Goal: Information Seeking & Learning: Understand process/instructions

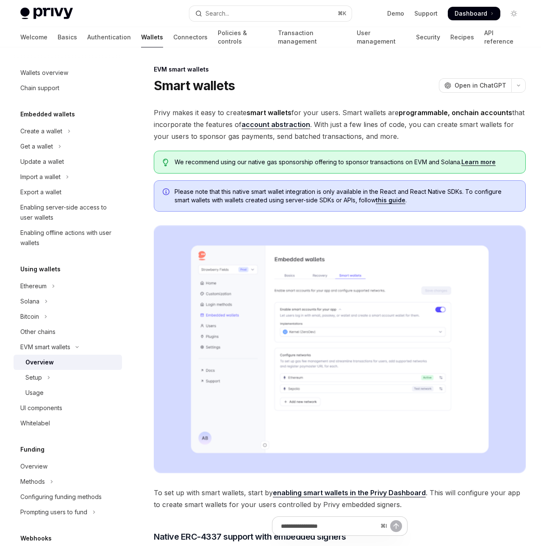
click at [354, 118] on span "Privy makes it easy to create smart wallets for your users. Smart wallets are p…" at bounding box center [340, 125] width 372 height 36
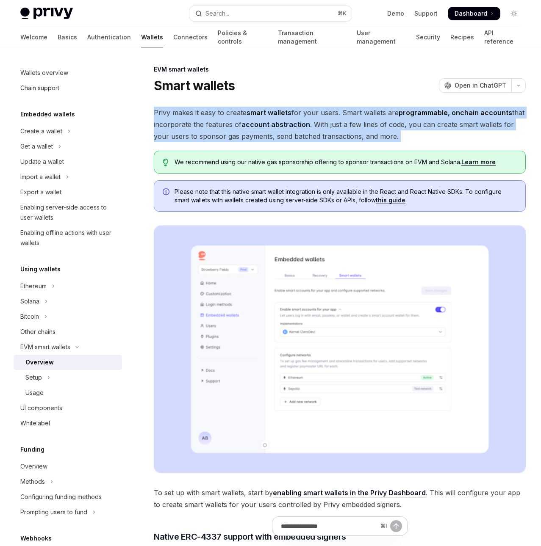
click at [354, 118] on span "Privy makes it easy to create smart wallets for your users. Smart wallets are p…" at bounding box center [340, 125] width 372 height 36
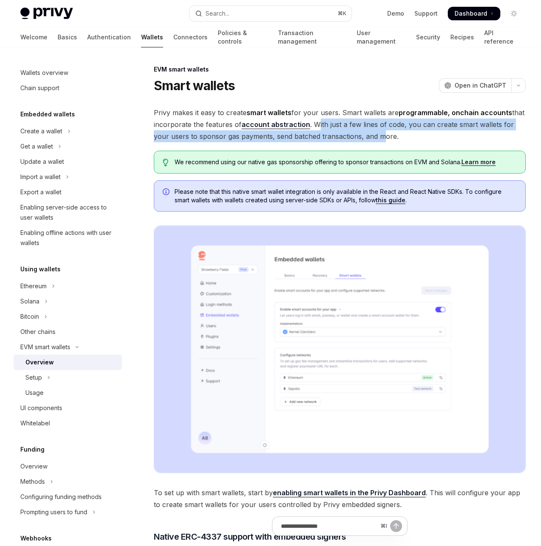
drag, startPoint x: 317, startPoint y: 122, endPoint x: 365, endPoint y: 133, distance: 49.2
click at [365, 133] on span "Privy makes it easy to create smart wallets for your users. Smart wallets are p…" at bounding box center [340, 125] width 372 height 36
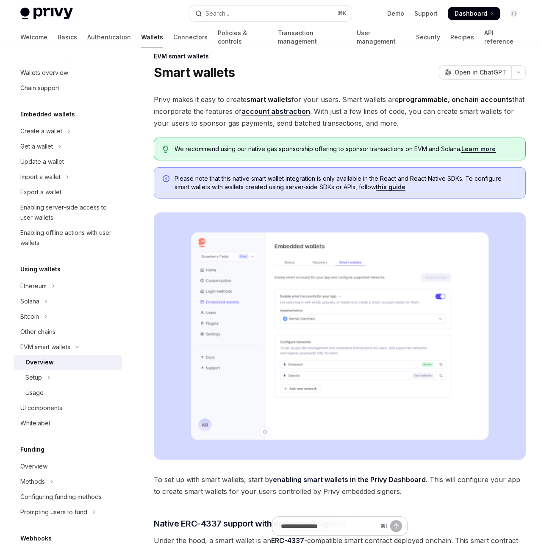
scroll to position [16, 0]
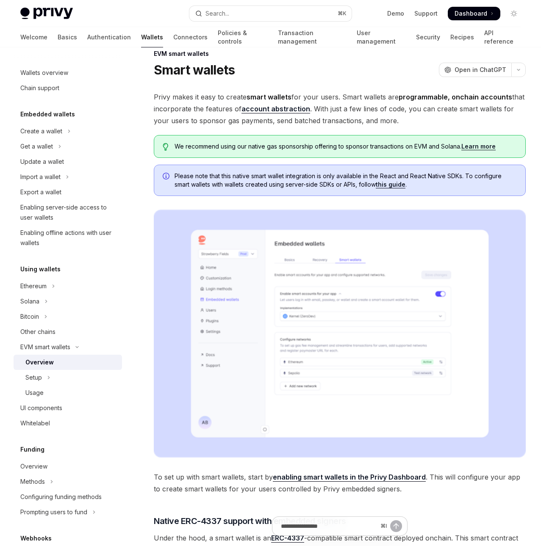
click at [277, 149] on span "We recommend using our native gas sponsorship offering to sponsor transactions …" at bounding box center [345, 146] width 342 height 8
click at [343, 149] on span "We recommend using our native gas sponsorship offering to sponsor transactions …" at bounding box center [345, 146] width 342 height 8
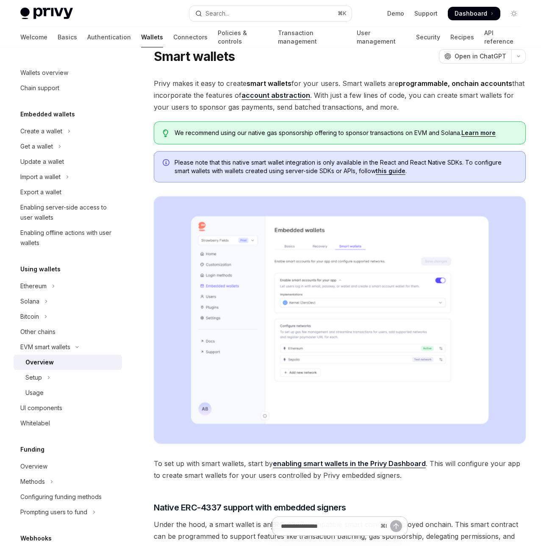
scroll to position [30, 0]
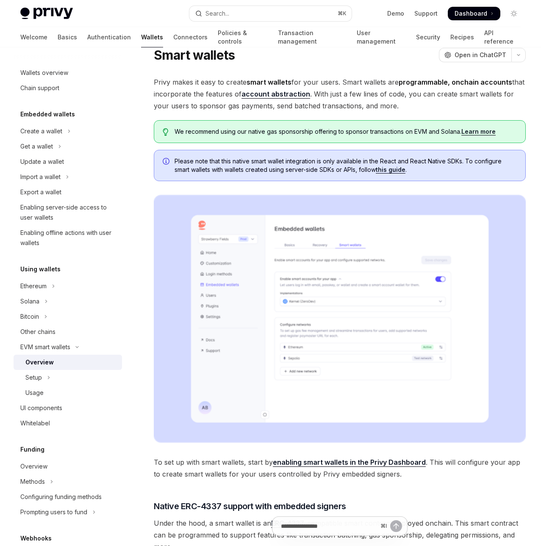
click at [337, 155] on div "Please note that this native smart wallet integration is only available in the …" at bounding box center [340, 165] width 372 height 31
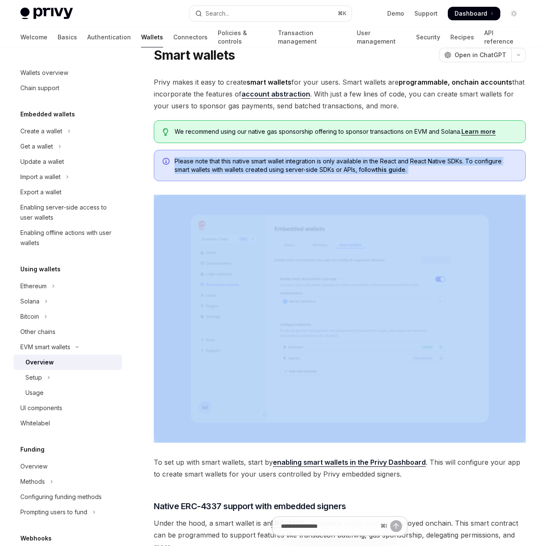
click at [337, 155] on div "Please note that this native smart wallet integration is only available in the …" at bounding box center [340, 165] width 372 height 31
click at [336, 162] on span "Please note that this native smart wallet integration is only available in the …" at bounding box center [345, 165] width 342 height 17
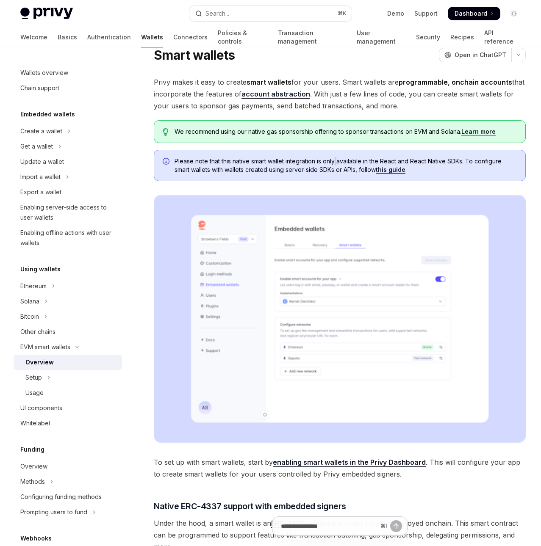
click at [336, 162] on span "Please note that this native smart wallet integration is only available in the …" at bounding box center [345, 165] width 342 height 17
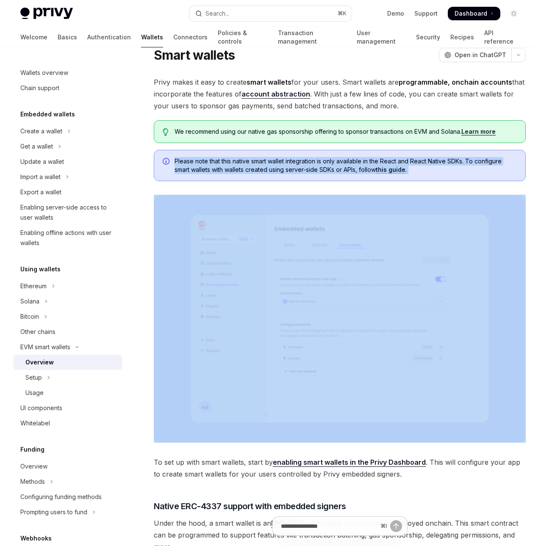
click at [336, 162] on span "Please note that this native smart wallet integration is only available in the …" at bounding box center [345, 165] width 342 height 17
click at [335, 168] on span "Please note that this native smart wallet integration is only available in the …" at bounding box center [345, 165] width 342 height 17
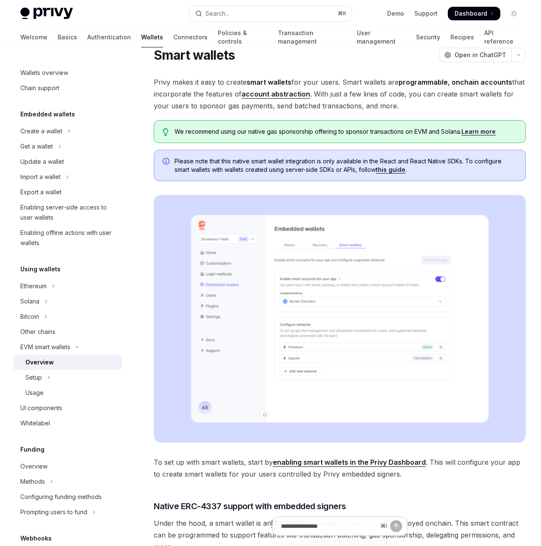
click at [335, 168] on span "Please note that this native smart wallet integration is only available in the …" at bounding box center [345, 165] width 342 height 17
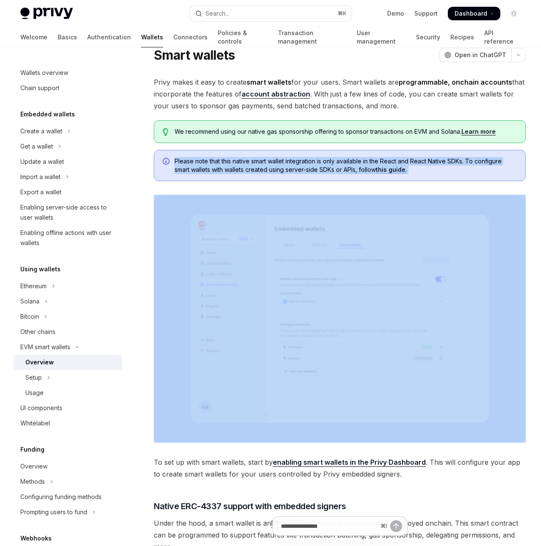
click at [334, 174] on div "Please note that this native smart wallet integration is only available in the …" at bounding box center [340, 165] width 372 height 31
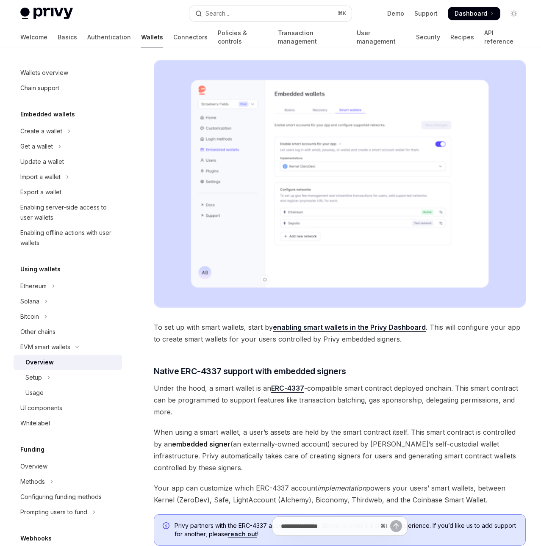
scroll to position [171, 0]
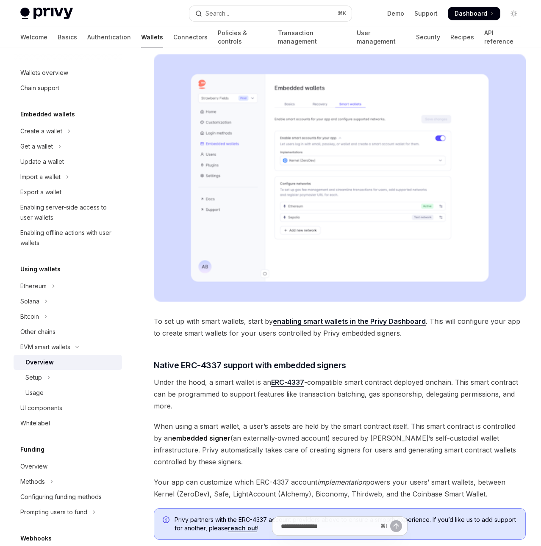
click at [256, 385] on span "Under the hood, a smart wallet is an ERC-4337 -compatible smart contract deploy…" at bounding box center [340, 394] width 372 height 36
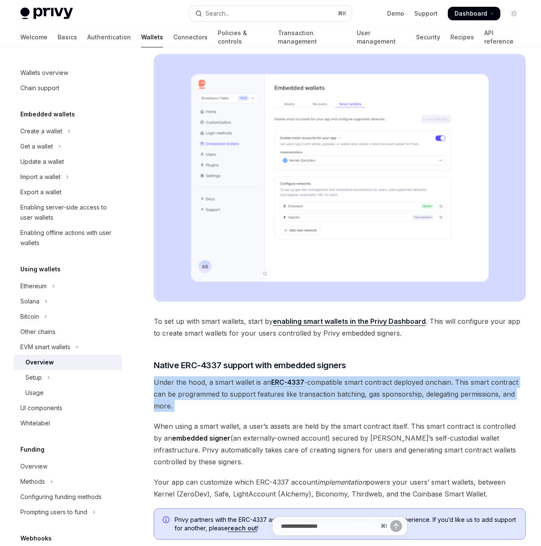
click at [256, 385] on span "Under the hood, a smart wallet is an ERC-4337 -compatible smart contract deploy…" at bounding box center [340, 394] width 372 height 36
click at [251, 418] on div "Privy makes it easy to create smart wallets for your users. Smart wallets are p…" at bounding box center [340, 316] width 372 height 762
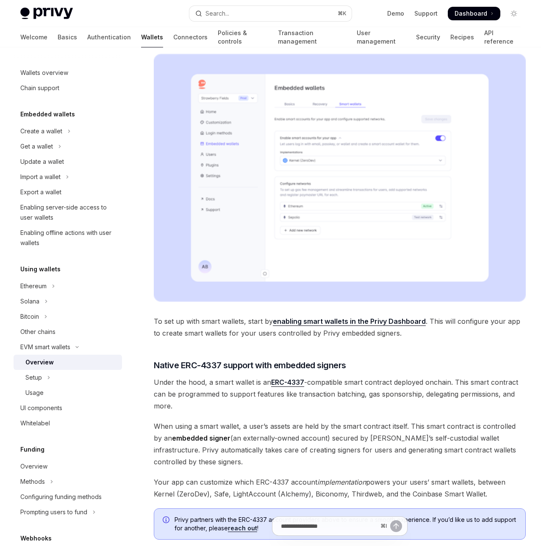
click at [251, 418] on div "Privy makes it easy to create smart wallets for your users. Smart wallets are p…" at bounding box center [340, 316] width 372 height 762
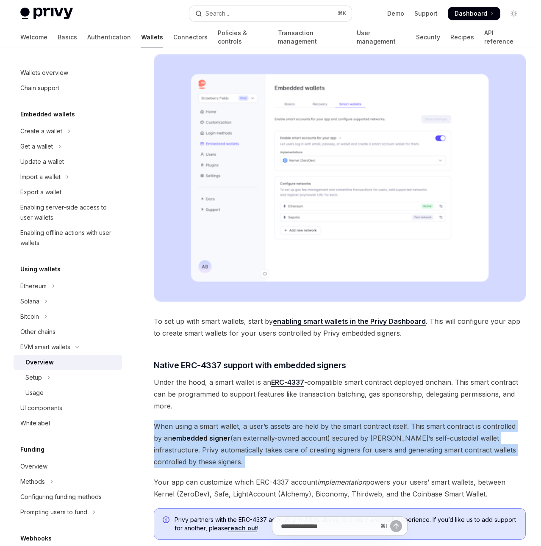
click at [254, 413] on div "Privy makes it easy to create smart wallets for your users. Smart wallets are p…" at bounding box center [340, 316] width 372 height 762
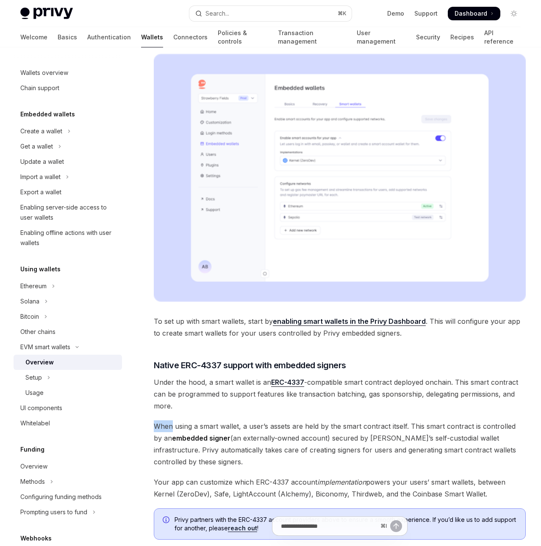
click at [254, 413] on div "Privy makes it easy to create smart wallets for your users. Smart wallets are p…" at bounding box center [340, 316] width 372 height 762
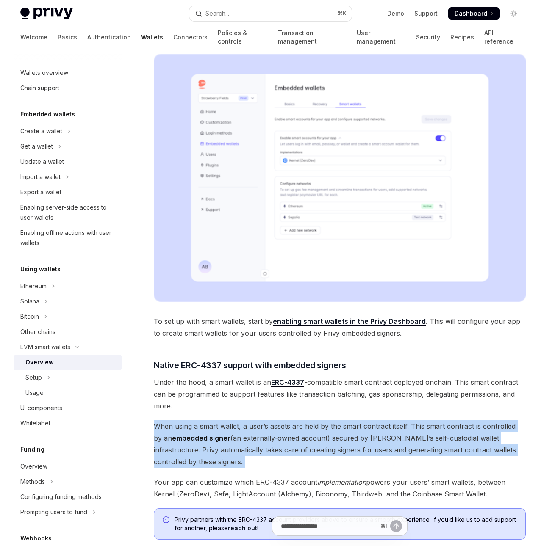
click at [254, 413] on div "Privy makes it easy to create smart wallets for your users. Smart wallets are p…" at bounding box center [340, 316] width 372 height 762
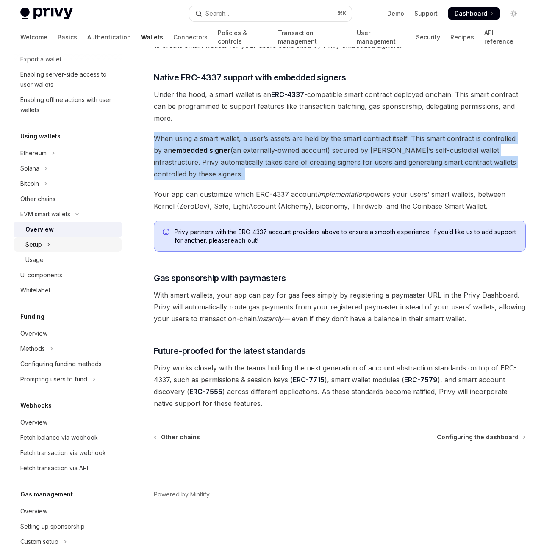
scroll to position [146, 0]
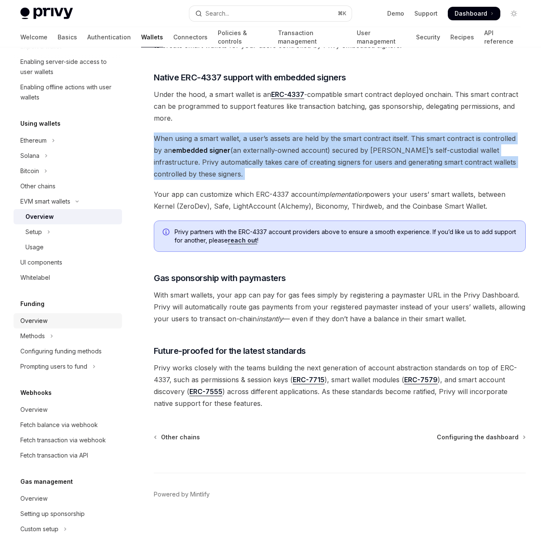
click at [49, 315] on link "Overview" at bounding box center [68, 320] width 108 height 15
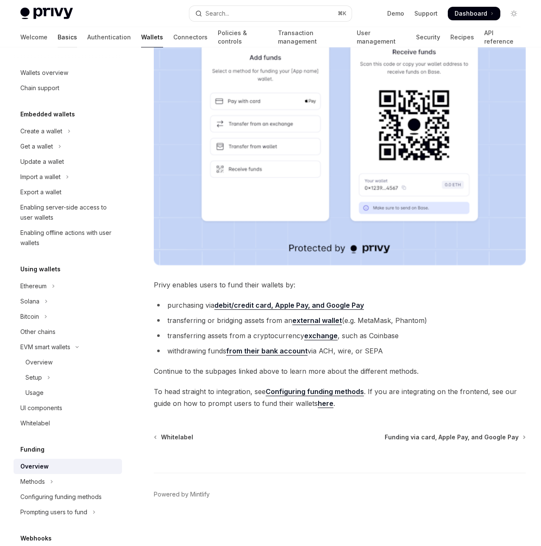
click at [58, 38] on link "Basics" at bounding box center [67, 37] width 19 height 20
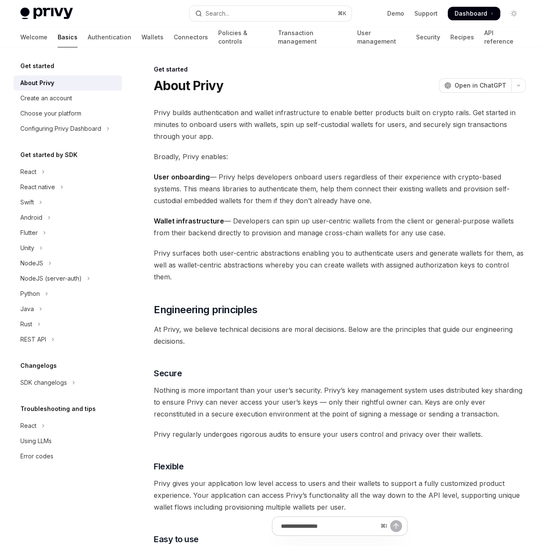
click at [192, 137] on span "Privy builds authentication and wallet infrastructure to enable better products…" at bounding box center [340, 125] width 372 height 36
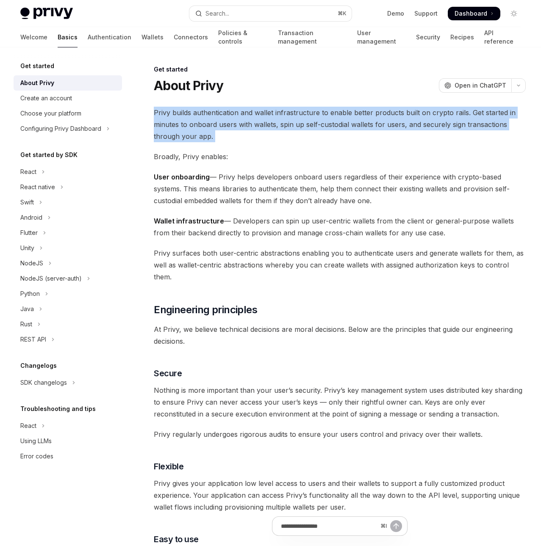
click at [229, 131] on span "Privy builds authentication and wallet infrastructure to enable better products…" at bounding box center [340, 125] width 372 height 36
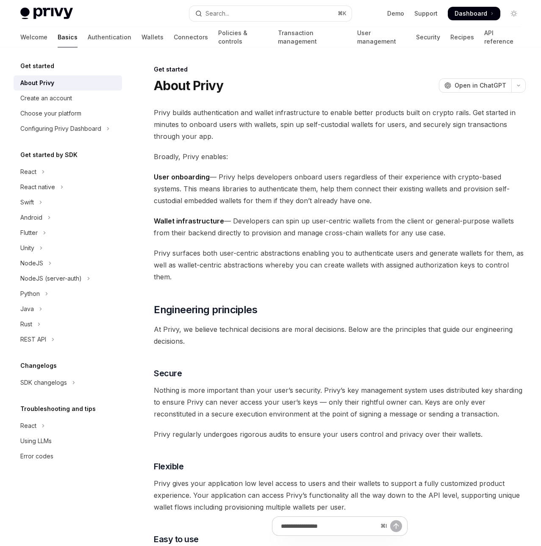
click at [229, 131] on span "Privy builds authentication and wallet infrastructure to enable better products…" at bounding box center [340, 125] width 372 height 36
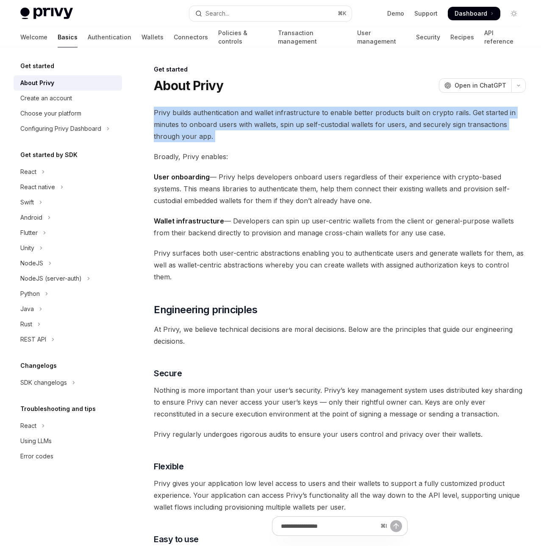
click at [229, 131] on span "Privy builds authentication and wallet infrastructure to enable better products…" at bounding box center [340, 125] width 372 height 36
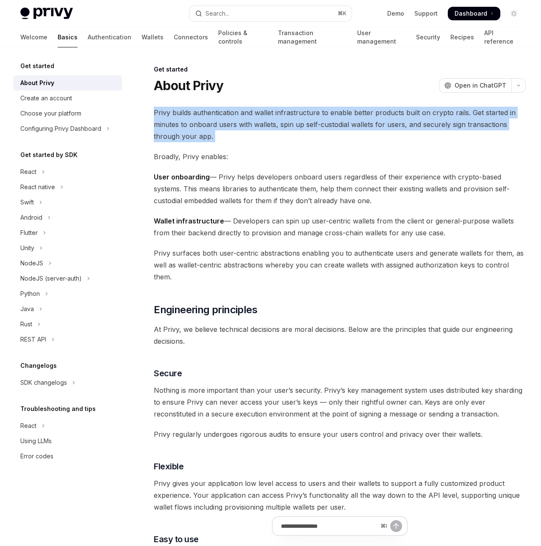
click at [229, 131] on span "Privy builds authentication and wallet infrastructure to enable better products…" at bounding box center [340, 125] width 372 height 36
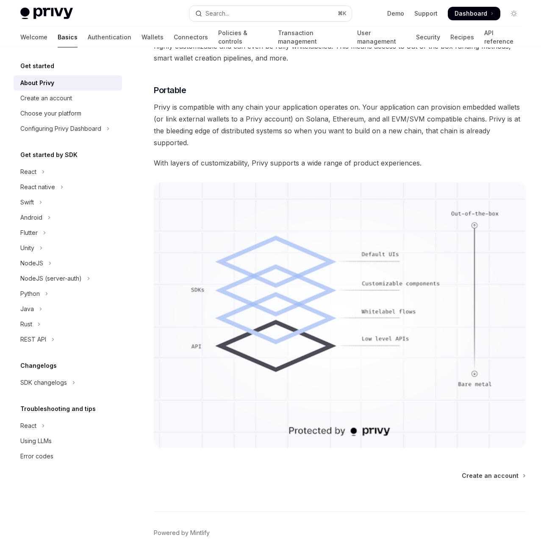
scroll to position [530, 0]
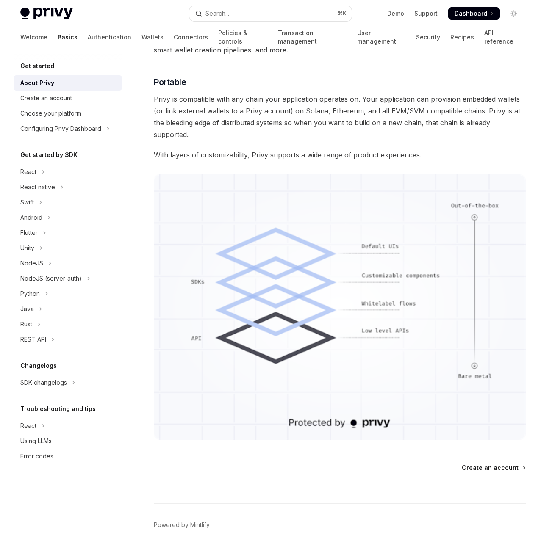
click at [484, 464] on span "Create an account" at bounding box center [490, 468] width 57 height 8
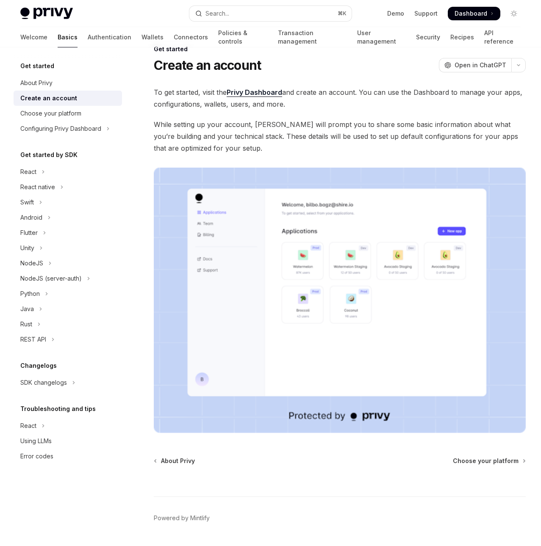
scroll to position [21, 0]
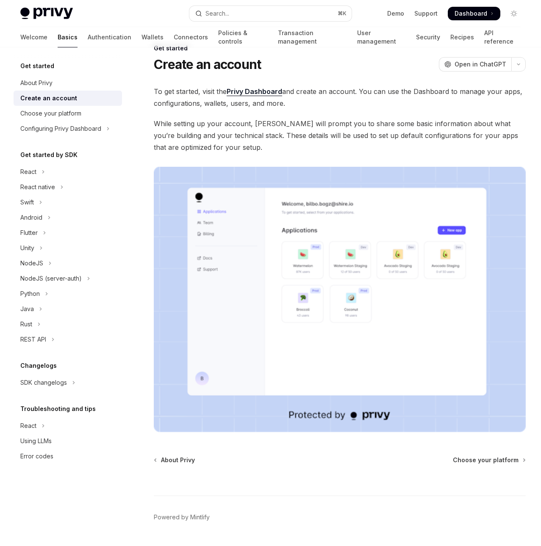
click at [482, 453] on div "Get started Create an account OpenAI Open in ChatGPT OpenAI Open in ChatGPT To …" at bounding box center [260, 306] width 534 height 526
click at [482, 455] on div "Get started Create an account OpenAI Open in ChatGPT OpenAI Open in ChatGPT To …" at bounding box center [260, 306] width 534 height 526
click at [482, 456] on span "Choose your platform" at bounding box center [486, 460] width 66 height 8
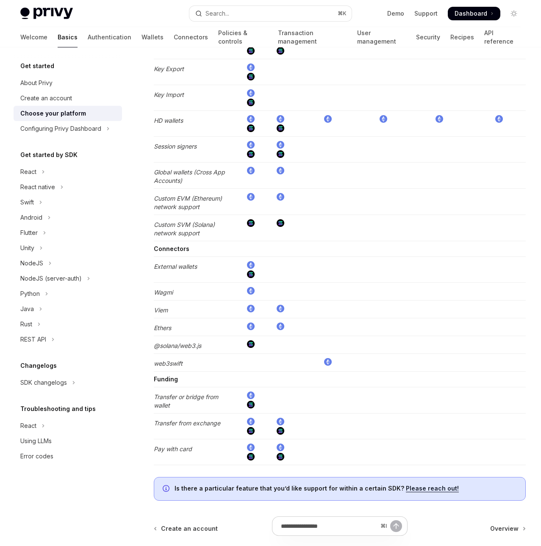
scroll to position [1377, 0]
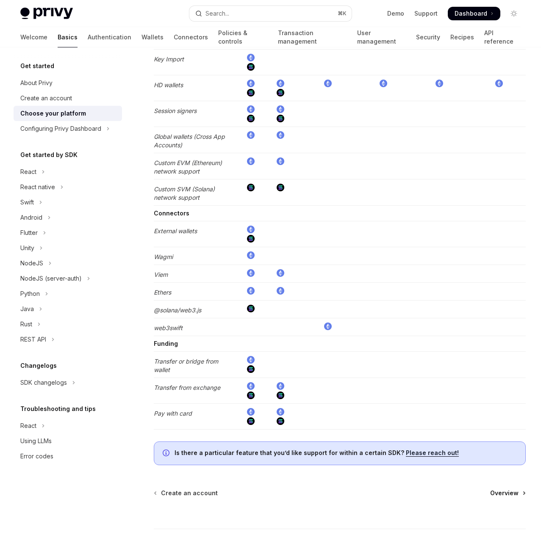
click at [513, 489] on span "Overview" at bounding box center [504, 493] width 28 height 8
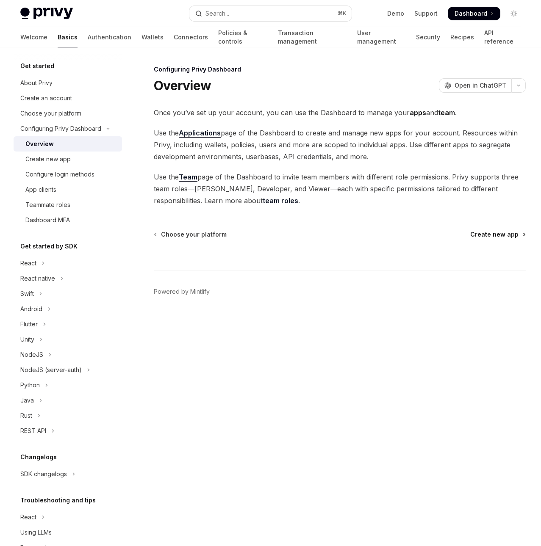
click at [503, 236] on span "Create new app" at bounding box center [494, 234] width 48 height 8
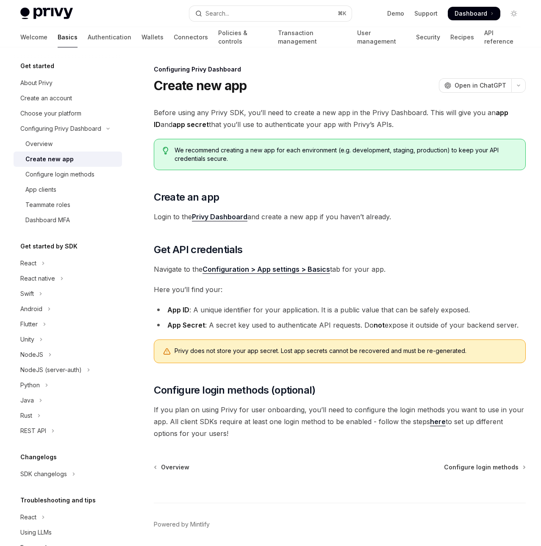
scroll to position [30, 0]
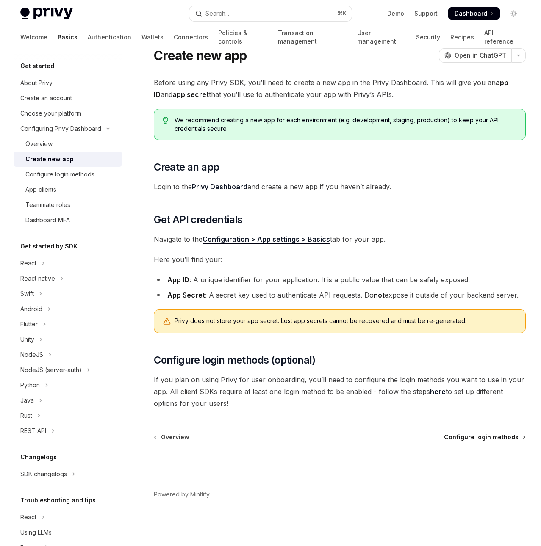
click at [503, 437] on span "Configure login methods" at bounding box center [481, 437] width 75 height 8
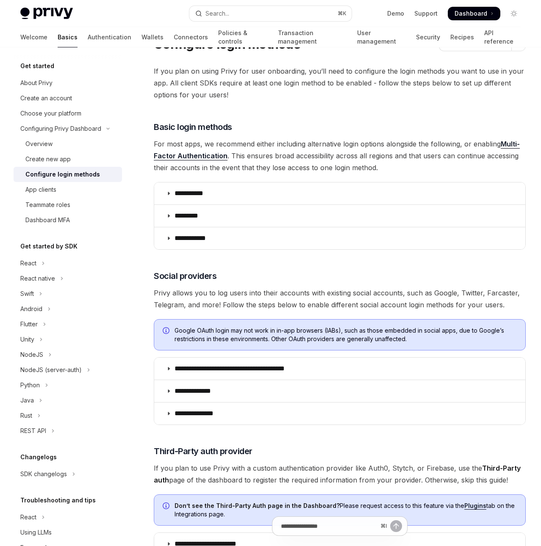
scroll to position [45, 0]
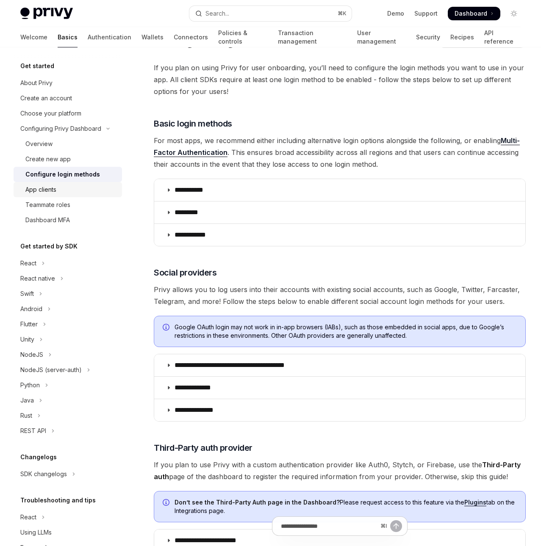
click at [62, 191] on div "App clients" at bounding box center [70, 190] width 91 height 10
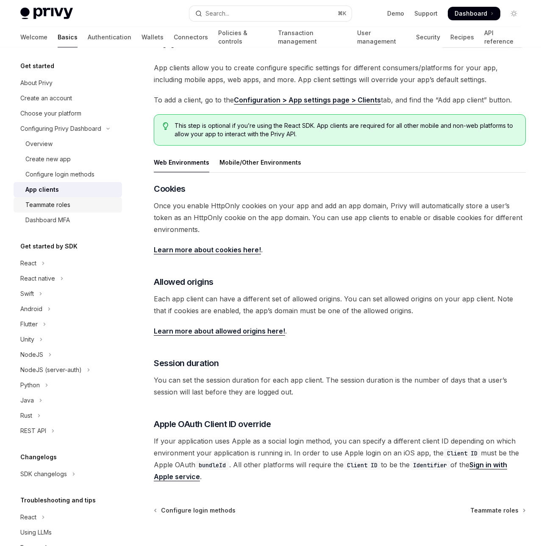
click at [62, 206] on div "Teammate roles" at bounding box center [47, 205] width 45 height 10
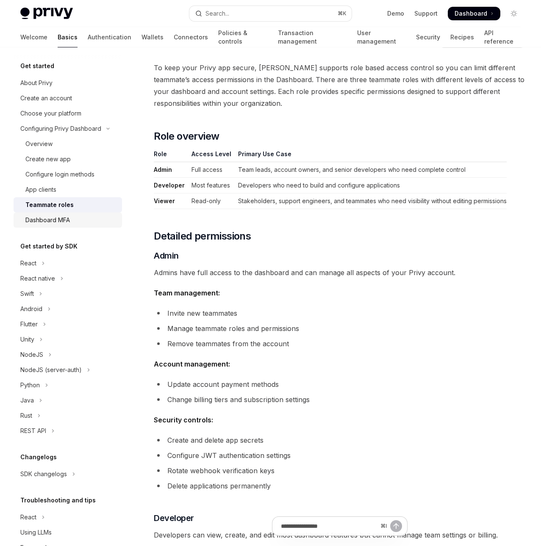
click at [63, 221] on div "Dashboard MFA" at bounding box center [47, 220] width 44 height 10
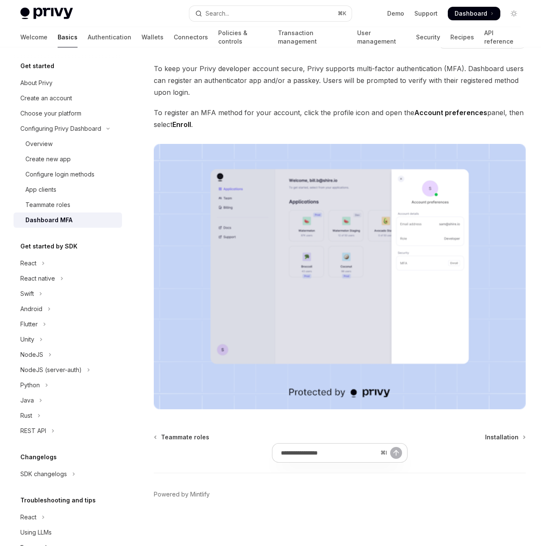
scroll to position [44, 0]
click at [63, 252] on div "Get started by SDK React React native Swift Android Flutter Unity NodeJS NodeJS…" at bounding box center [68, 339] width 108 height 197
click at [58, 247] on h5 "Get started by SDK" at bounding box center [48, 246] width 57 height 10
click at [30, 259] on div "React" at bounding box center [28, 263] width 16 height 10
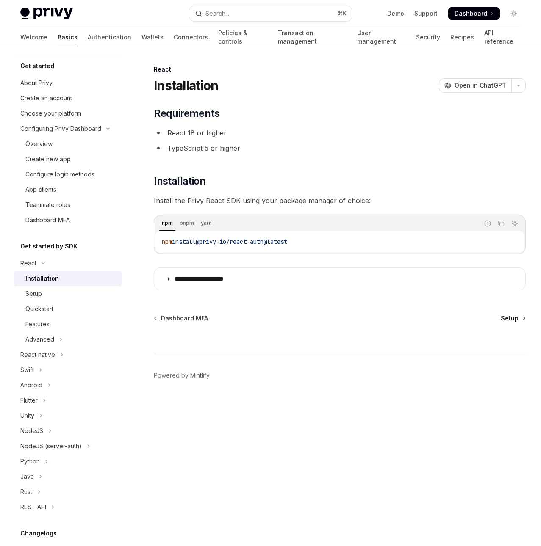
click at [506, 321] on span "Setup" at bounding box center [509, 318] width 18 height 8
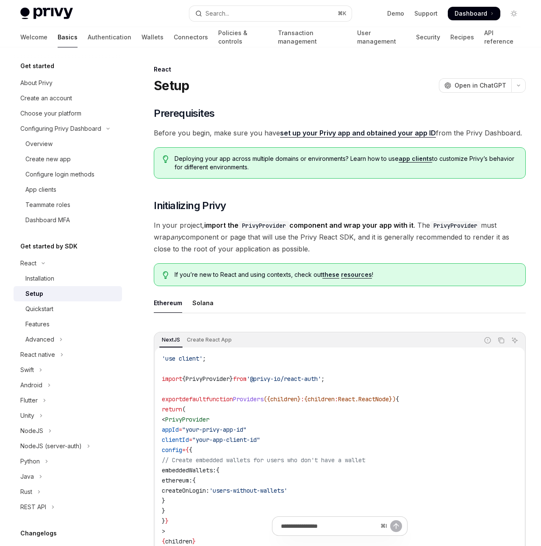
click at [446, 230] on code "PrivyProvider" at bounding box center [455, 225] width 51 height 9
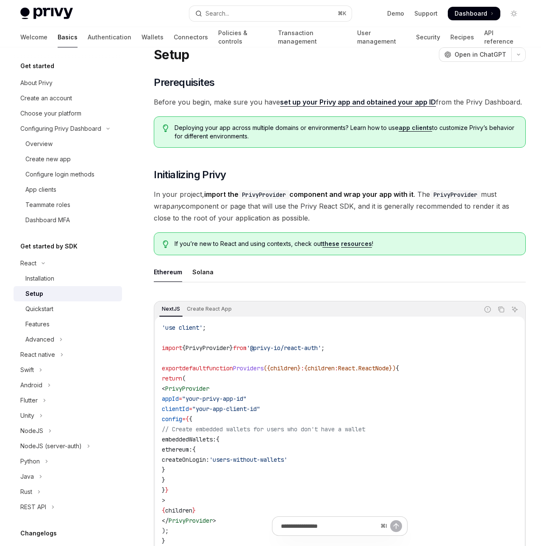
scroll to position [31, 0]
click at [287, 461] on span "'users-without-wallets'" at bounding box center [248, 460] width 78 height 8
click at [285, 459] on span "'users-without-wallets'" at bounding box center [248, 460] width 78 height 8
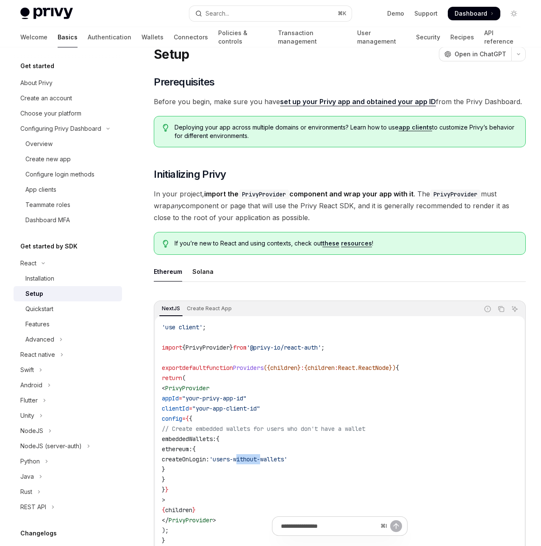
click at [285, 459] on span "'users-without-wallets'" at bounding box center [248, 460] width 78 height 8
click at [286, 451] on code "'use client' ; import { PrivyProvider } from '@privy-io/react-auth' ; export de…" at bounding box center [340, 434] width 356 height 224
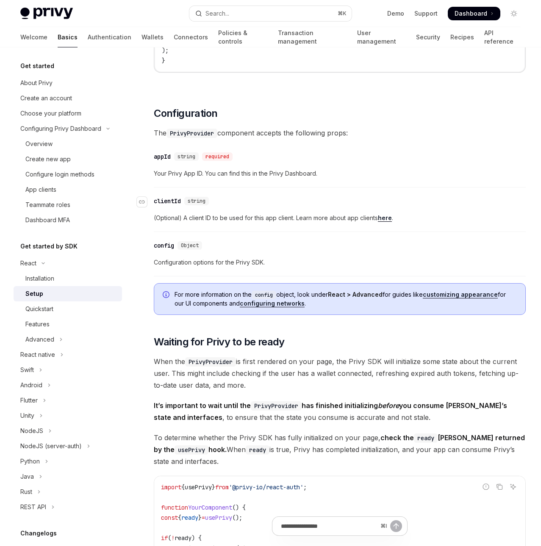
scroll to position [513, 0]
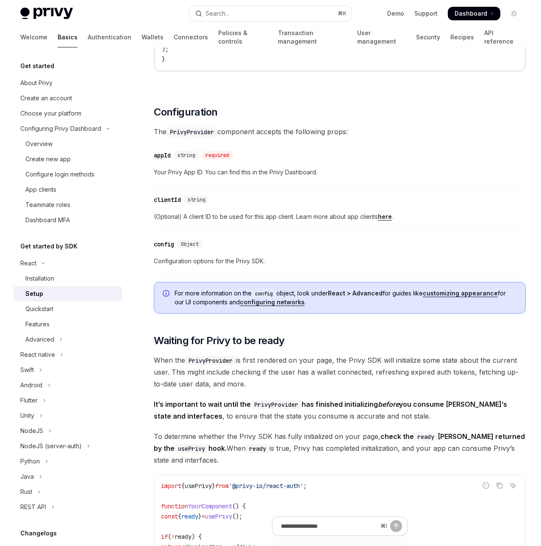
click at [247, 364] on span "When the PrivyProvider is first rendered on your page, the Privy SDK will initi…" at bounding box center [340, 372] width 372 height 36
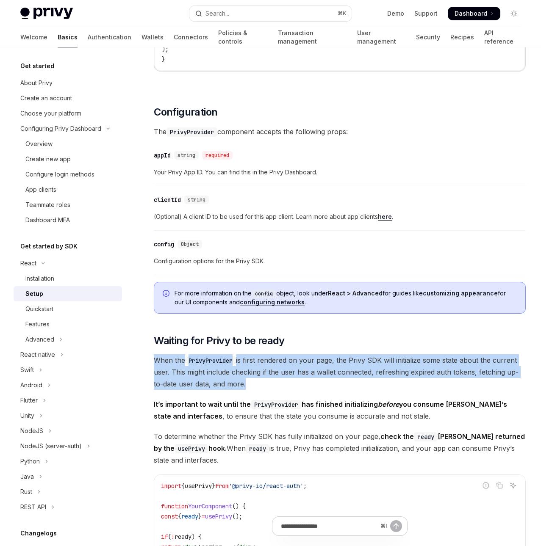
click at [258, 380] on span "When the PrivyProvider is first rendered on your page, the Privy SDK will initi…" at bounding box center [340, 372] width 372 height 36
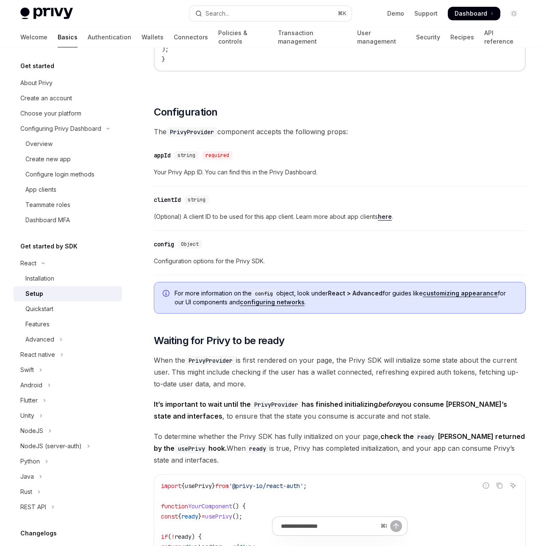
click at [258, 380] on span "When the PrivyProvider is first rendered on your page, the Privy SDK will initi…" at bounding box center [340, 372] width 372 height 36
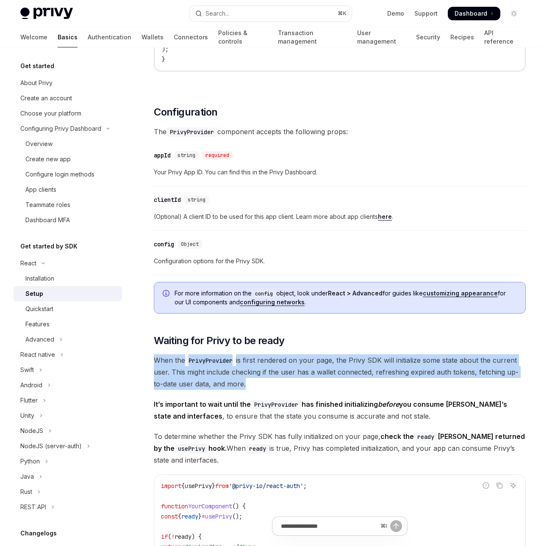
click at [254, 393] on div "​ Prerequisites Before you begin, make sure you have set up your Privy app and …" at bounding box center [340, 196] width 372 height 1205
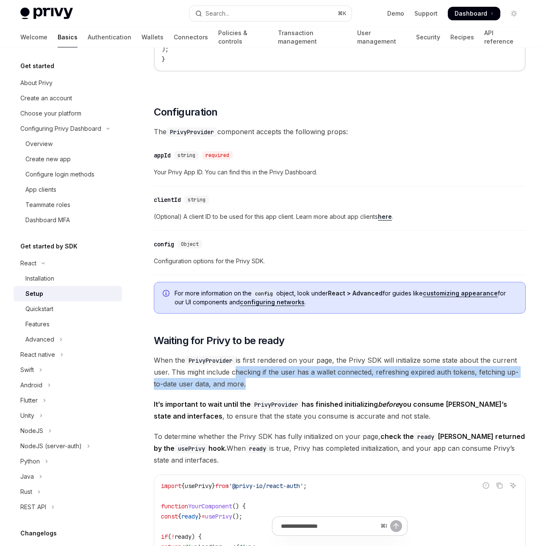
drag, startPoint x: 251, startPoint y: 393, endPoint x: 234, endPoint y: 372, distance: 26.7
click at [233, 372] on div "​ Prerequisites Before you begin, make sure you have set up your Privy app and …" at bounding box center [340, 196] width 372 height 1205
click at [234, 372] on span "When the PrivyProvider is first rendered on your page, the Privy SDK will initi…" at bounding box center [340, 372] width 372 height 36
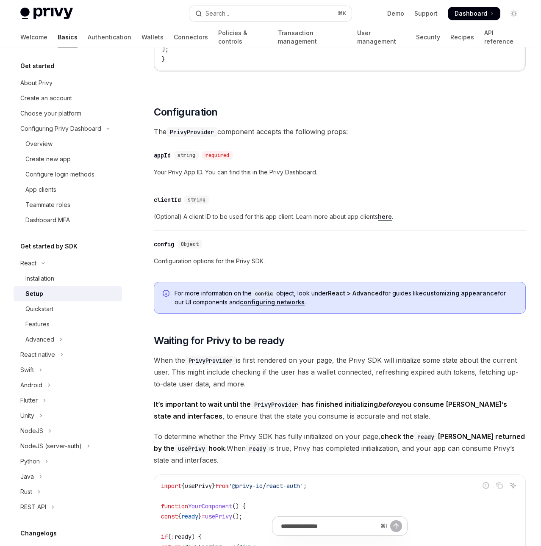
click at [234, 372] on span "When the PrivyProvider is first rendered on your page, the Privy SDK will initi…" at bounding box center [340, 372] width 372 height 36
click at [236, 386] on span "When the PrivyProvider is first rendered on your page, the Privy SDK will initi…" at bounding box center [340, 372] width 372 height 36
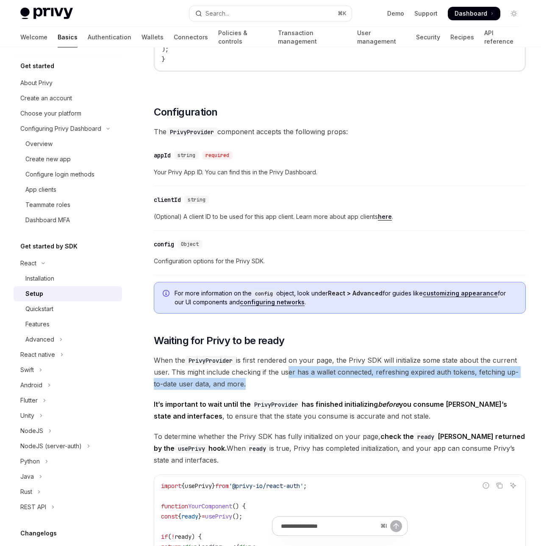
drag, startPoint x: 234, startPoint y: 385, endPoint x: 285, endPoint y: 369, distance: 53.2
click at [285, 369] on span "When the PrivyProvider is first rendered on your page, the Privy SDK will initi…" at bounding box center [340, 372] width 372 height 36
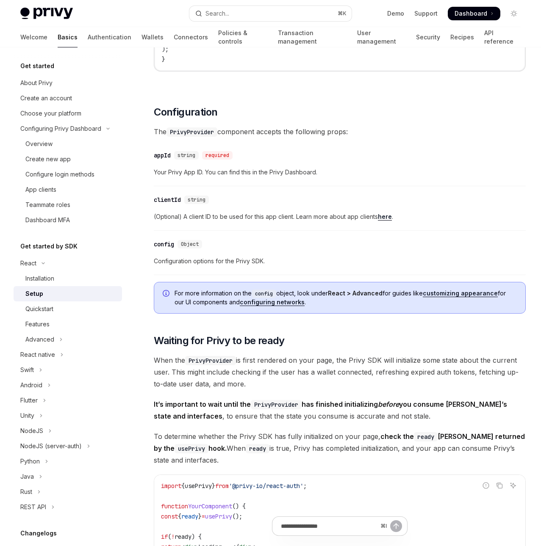
click at [285, 369] on span "When the PrivyProvider is first rendered on your page, the Privy SDK will initi…" at bounding box center [340, 372] width 372 height 36
click at [349, 410] on span "It’s important to wait until the PrivyProvider has finished initializing before…" at bounding box center [340, 410] width 372 height 24
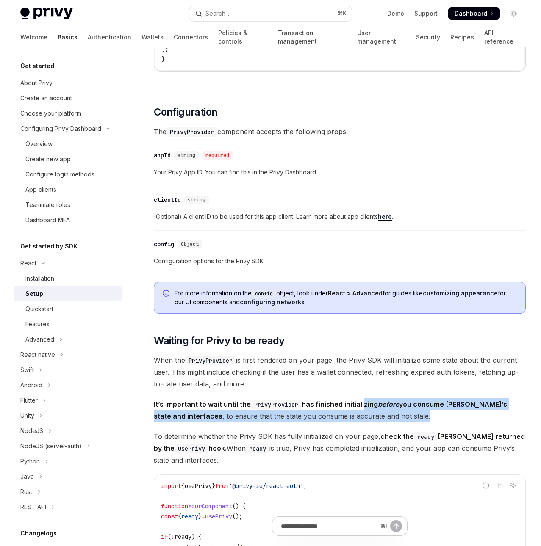
drag, startPoint x: 421, startPoint y: 417, endPoint x: 363, endPoint y: 398, distance: 60.9
click at [364, 399] on span "It’s important to wait until the PrivyProvider has finished initializing before…" at bounding box center [340, 410] width 372 height 24
click at [363, 398] on span "It’s important to wait until the PrivyProvider has finished initializing before…" at bounding box center [340, 410] width 372 height 24
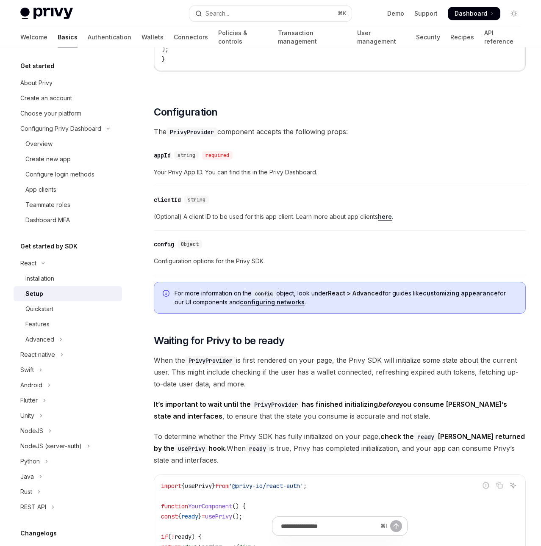
click at [363, 398] on span "It’s important to wait until the PrivyProvider has finished initializing before…" at bounding box center [340, 410] width 372 height 24
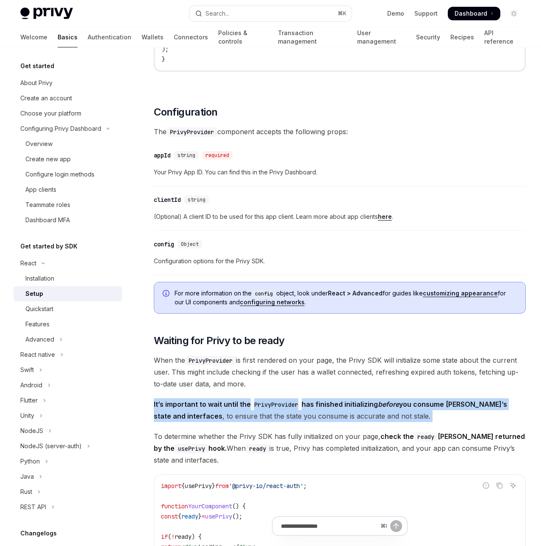
click at [288, 416] on span "It’s important to wait until the PrivyProvider has finished initializing before…" at bounding box center [340, 410] width 372 height 24
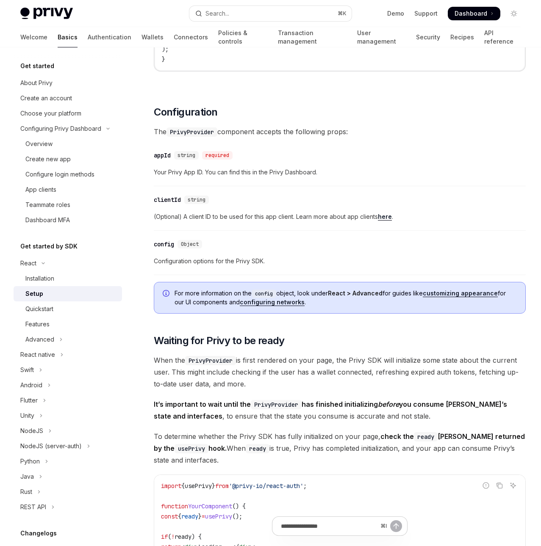
click at [288, 416] on span "It’s important to wait until the PrivyProvider has finished initializing before…" at bounding box center [340, 410] width 372 height 24
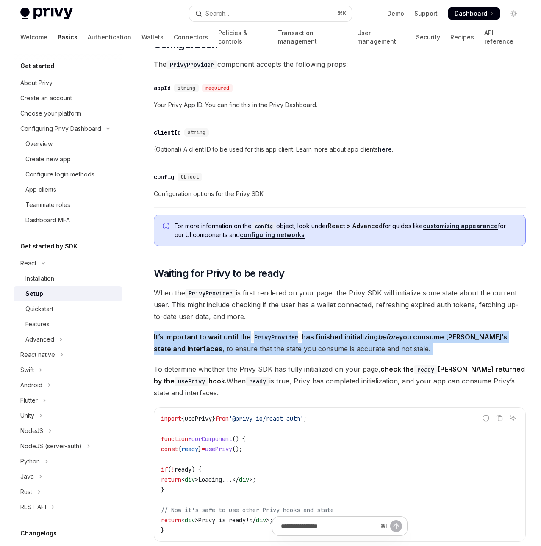
scroll to position [582, 0]
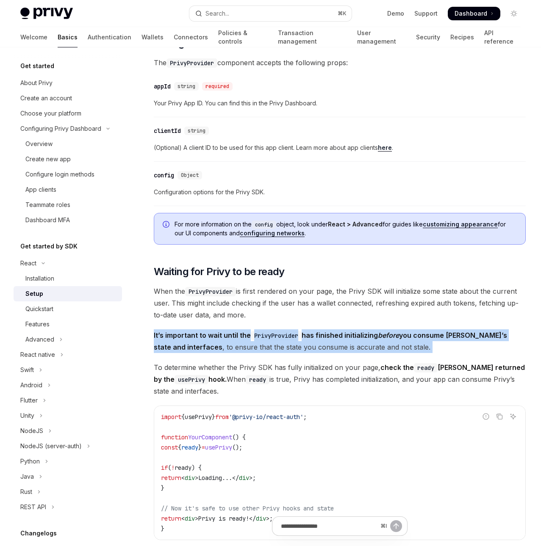
click at [320, 375] on span "To determine whether the Privy SDK has fully initialized on your page, check th…" at bounding box center [340, 380] width 372 height 36
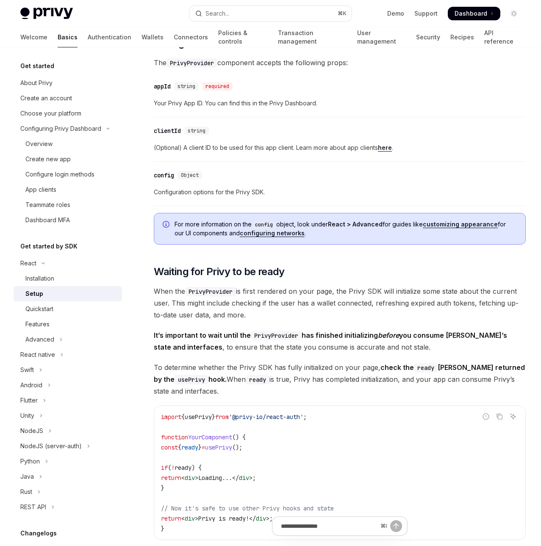
click at [320, 375] on span "To determine whether the Privy SDK has fully initialized on your page, check th…" at bounding box center [340, 380] width 372 height 36
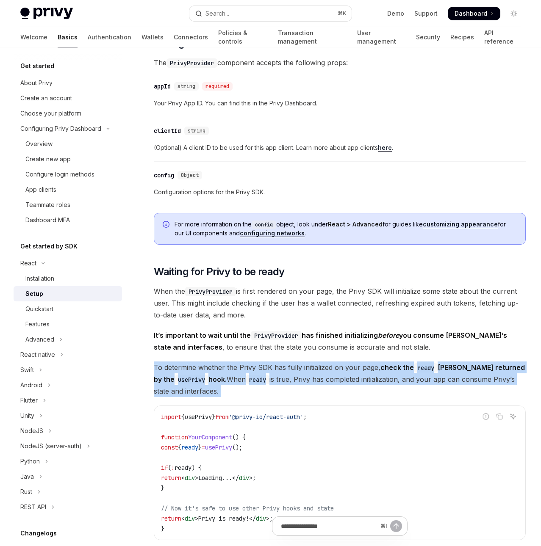
click at [329, 399] on div "​ Prerequisites Before you begin, make sure you have set up your Privy app and …" at bounding box center [340, 127] width 372 height 1205
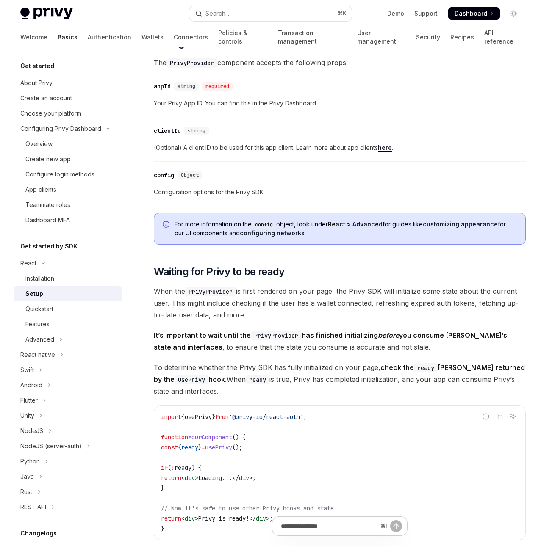
click at [344, 389] on span "To determine whether the Privy SDK has fully initialized on your page, check th…" at bounding box center [340, 380] width 372 height 36
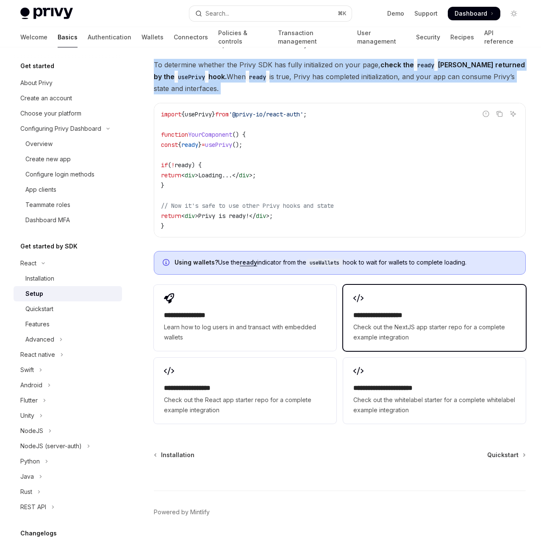
scroll to position [895, 0]
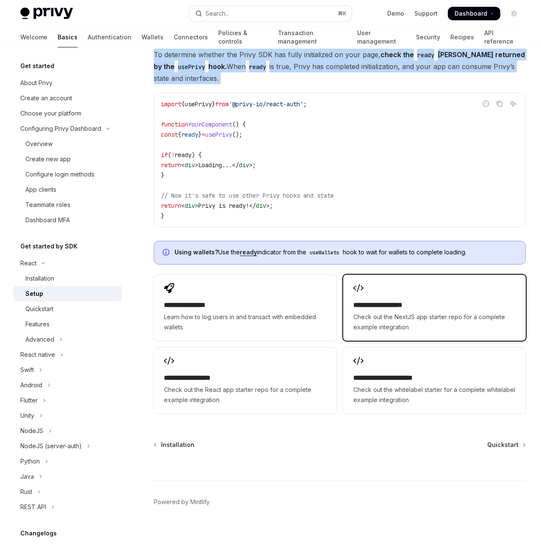
click at [418, 325] on span "Check out the NextJS app starter repo for a complete example integration" at bounding box center [434, 322] width 162 height 20
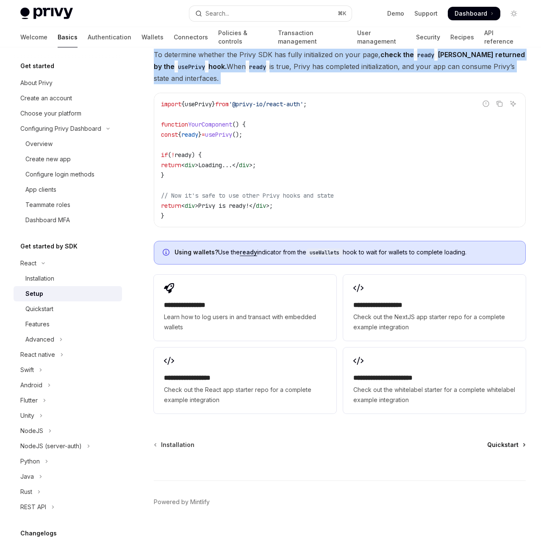
scroll to position [898, 0]
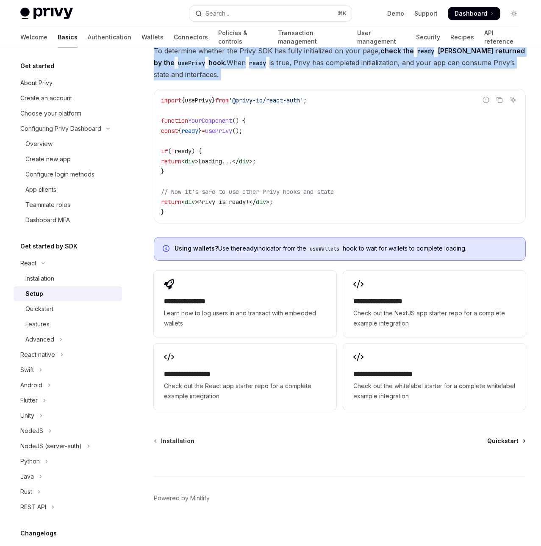
click at [499, 443] on span "Quickstart" at bounding box center [502, 441] width 31 height 8
type textarea "*"
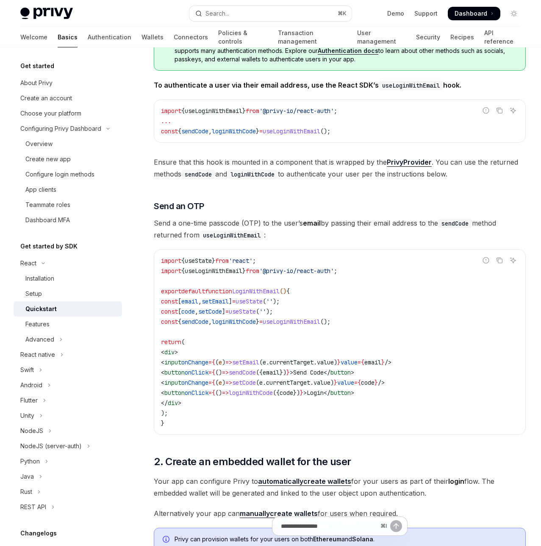
scroll to position [169, 0]
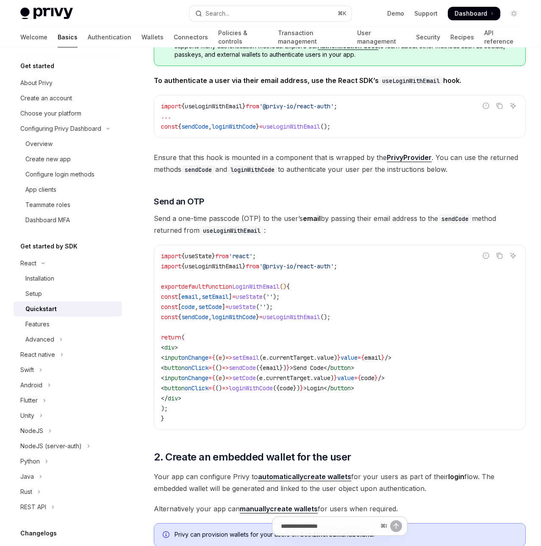
click at [256, 369] on span "sendCode" at bounding box center [242, 368] width 27 height 8
click at [265, 395] on code "import { useState } from 'react' ; import { useLoginWithEmail } from '@privy-io…" at bounding box center [339, 337] width 357 height 173
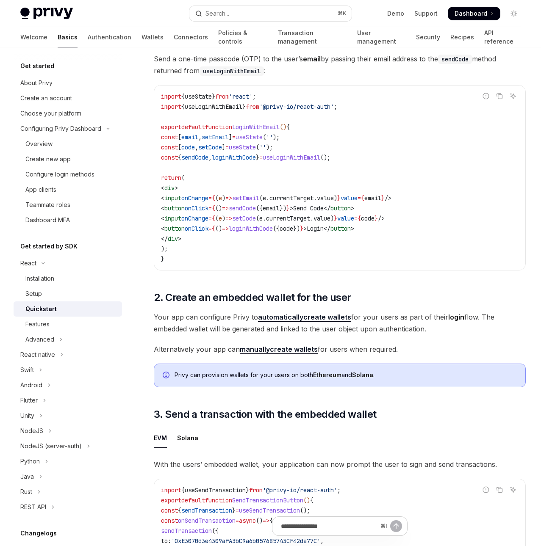
scroll to position [348, 0]
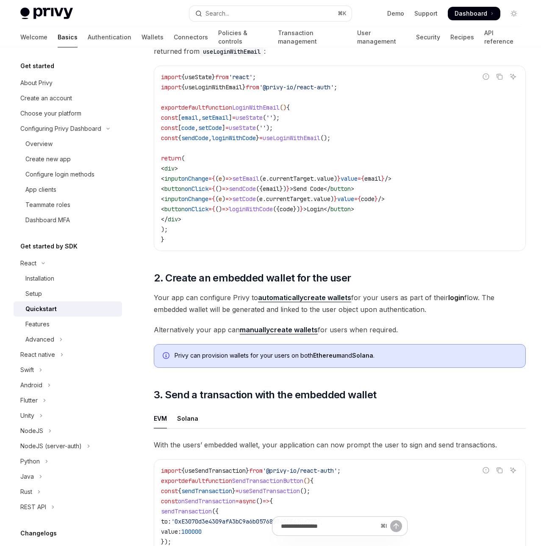
click at [390, 313] on span "Your app can configure Privy to automatically create wallets for your users as …" at bounding box center [340, 304] width 372 height 24
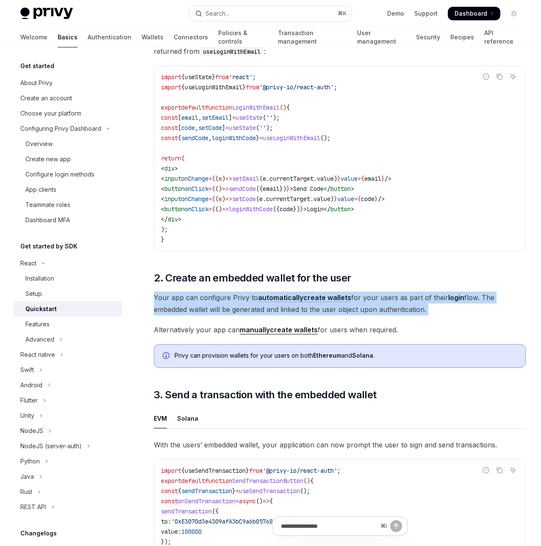
click at [391, 305] on span "Your app can configure Privy to automatically create wallets for your users as …" at bounding box center [340, 304] width 372 height 24
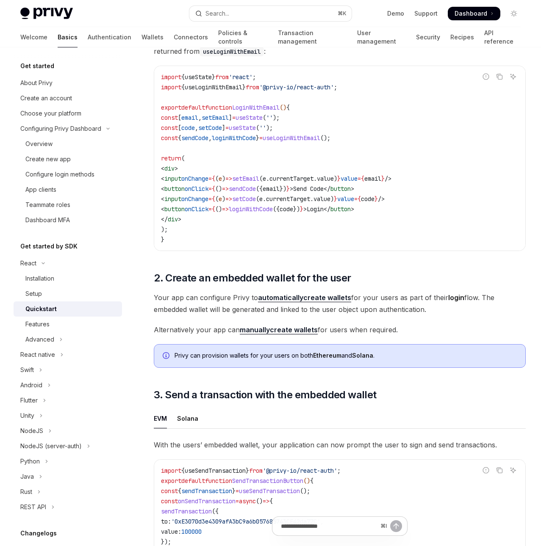
click at [391, 305] on span "Your app can configure Privy to automatically create wallets for your users as …" at bounding box center [340, 304] width 372 height 24
